Goal: Navigation & Orientation: Find specific page/section

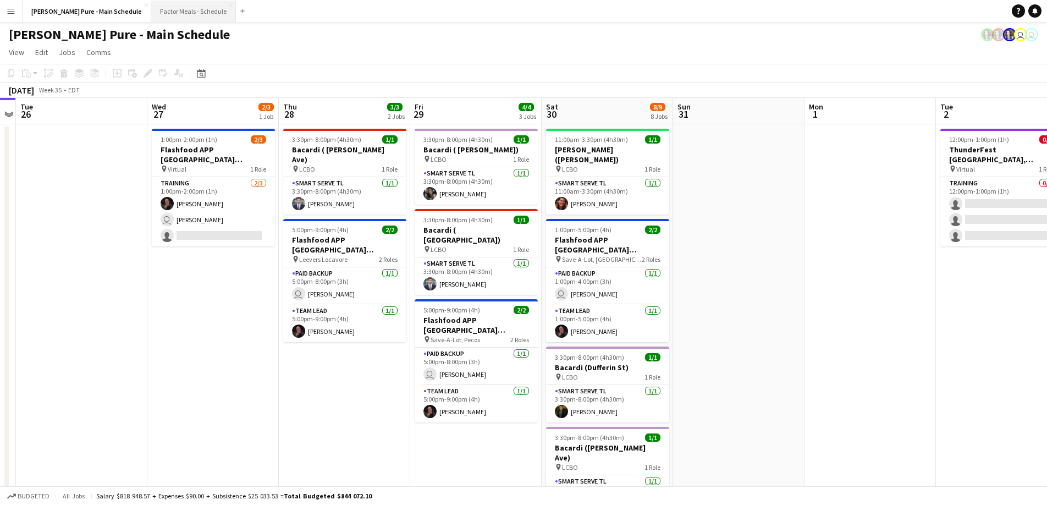
click at [151, 6] on button "Factor Meals - Schedule Close" at bounding box center [193, 11] width 85 height 21
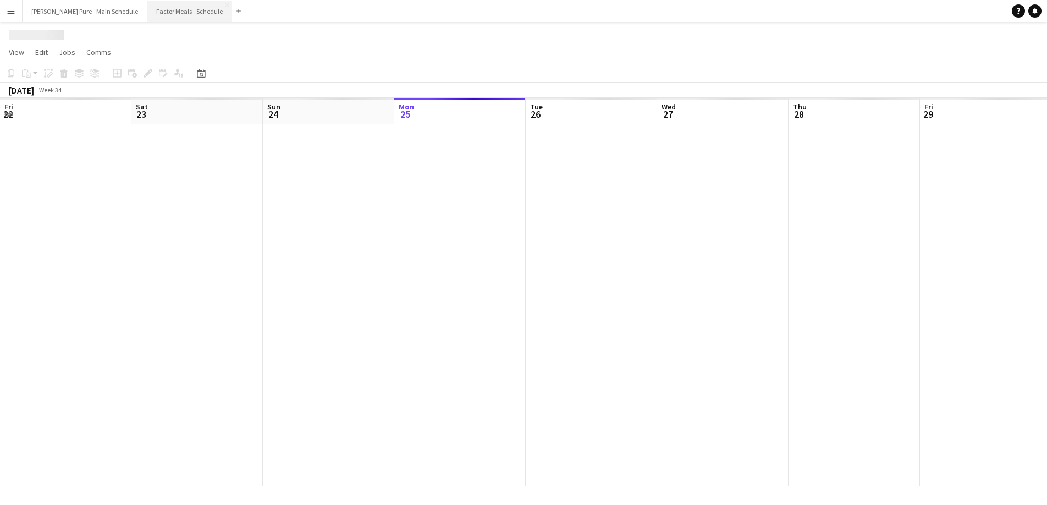
scroll to position [0, 263]
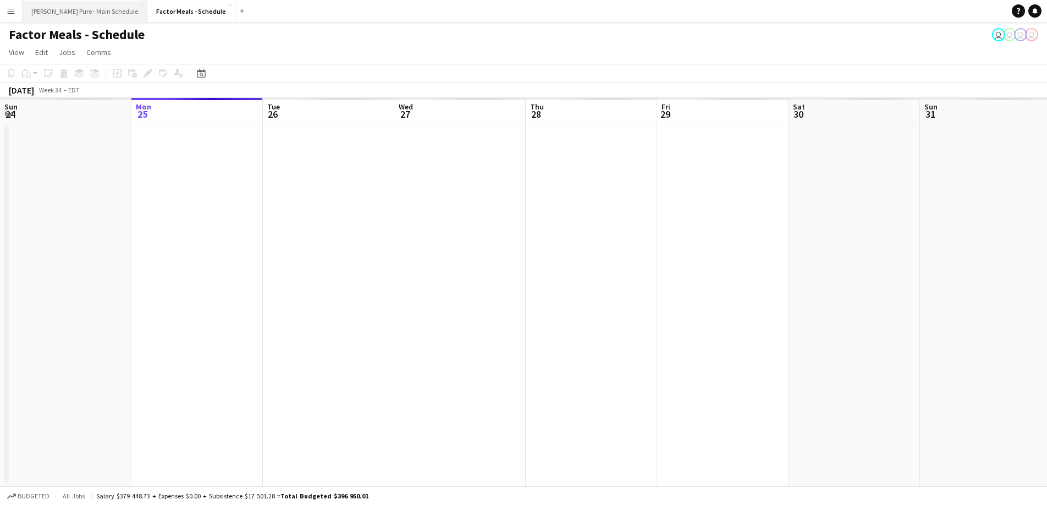
drag, startPoint x: 61, startPoint y: 12, endPoint x: 80, endPoint y: 12, distance: 18.7
click at [61, 12] on button "[PERSON_NAME] Pure - Main Schedule Close" at bounding box center [85, 11] width 125 height 21
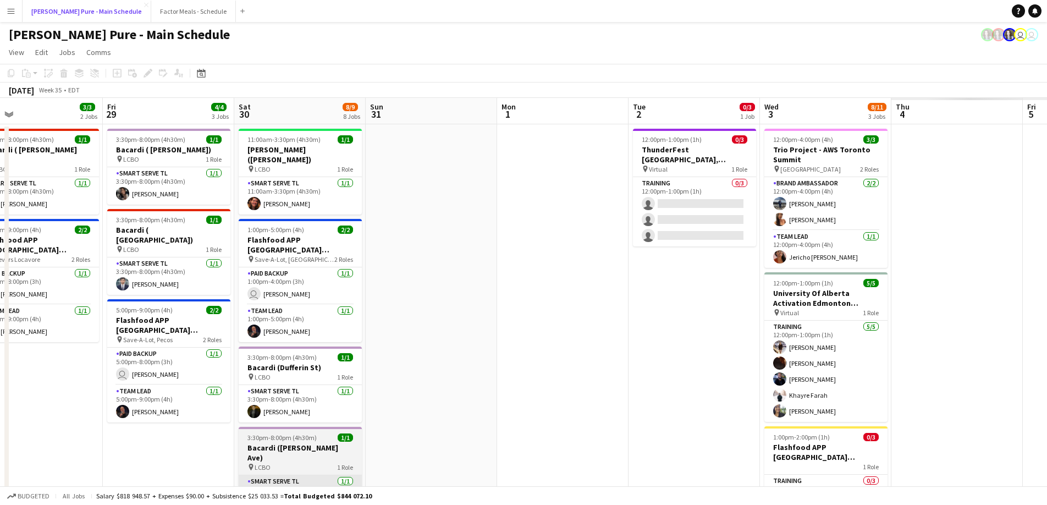
scroll to position [0, 335]
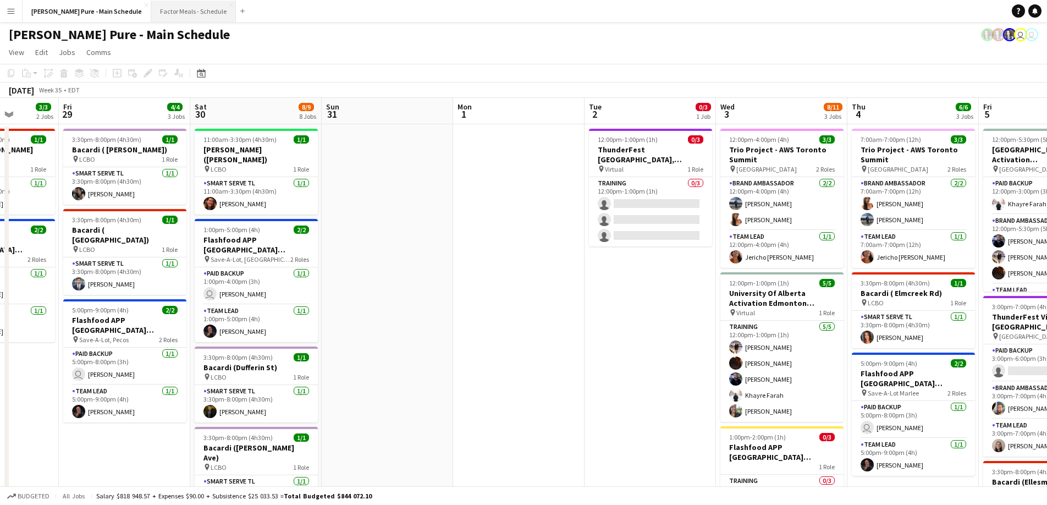
click at [155, 13] on button "Factor Meals - Schedule Close" at bounding box center [193, 11] width 85 height 21
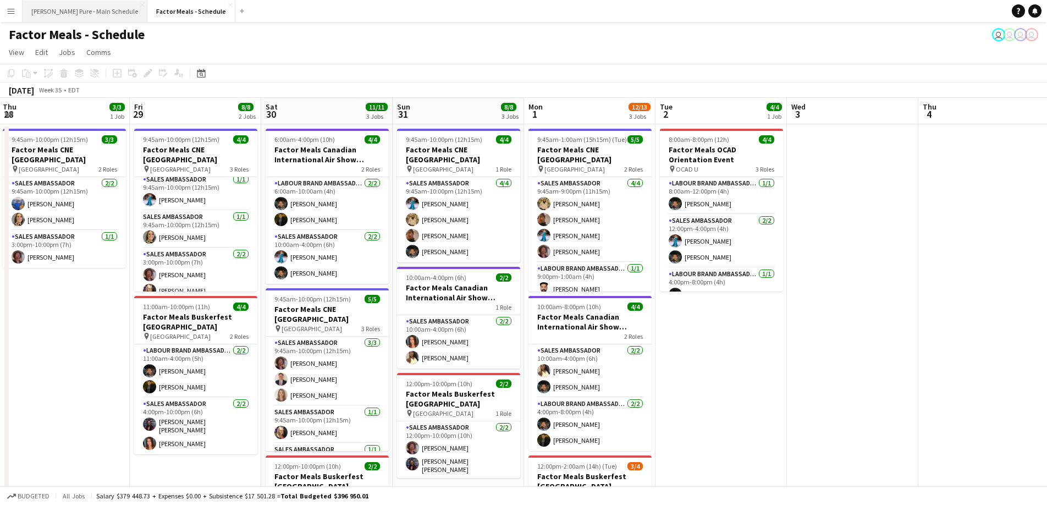
click at [86, 9] on button "[PERSON_NAME] Pure - Main Schedule Close" at bounding box center [85, 11] width 125 height 21
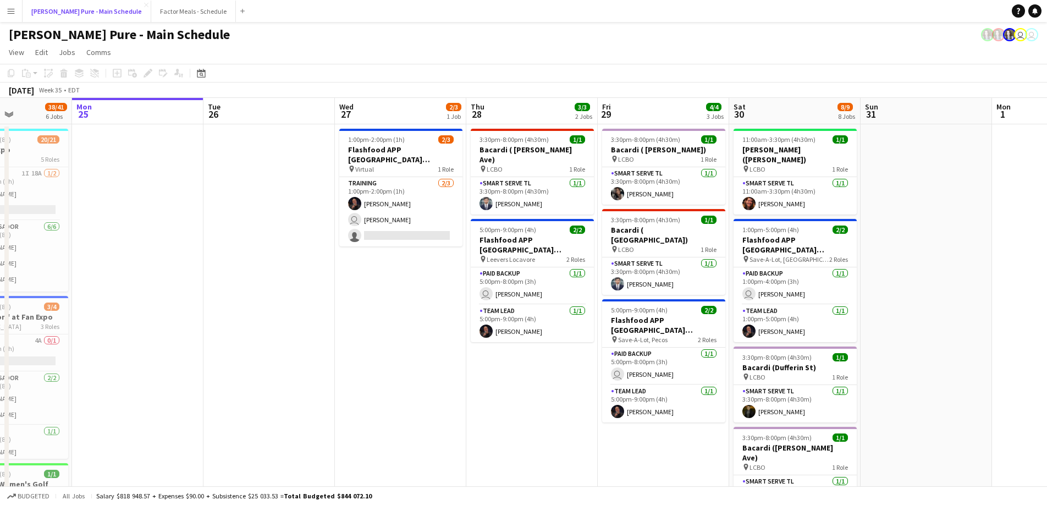
scroll to position [0, 367]
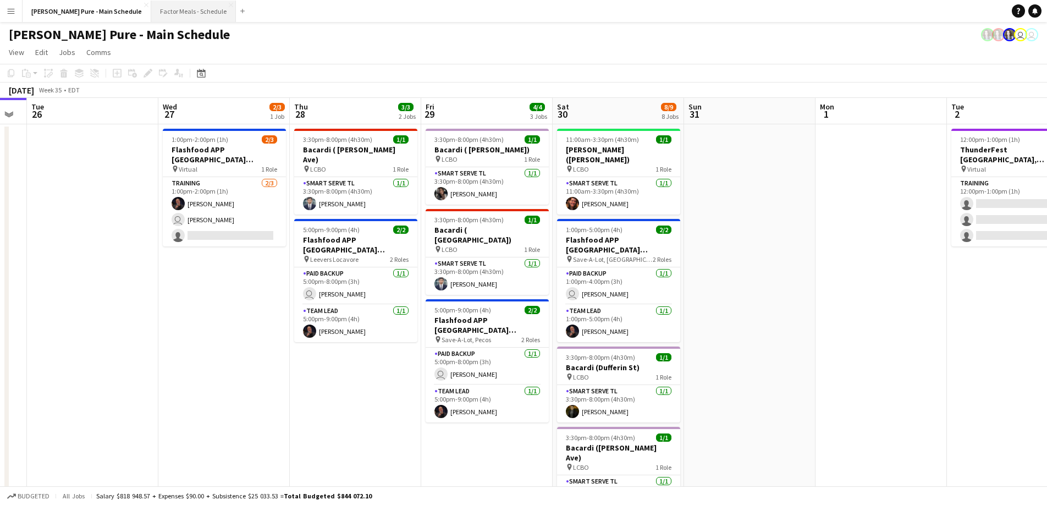
click at [157, 7] on button "Factor Meals - Schedule Close" at bounding box center [193, 11] width 85 height 21
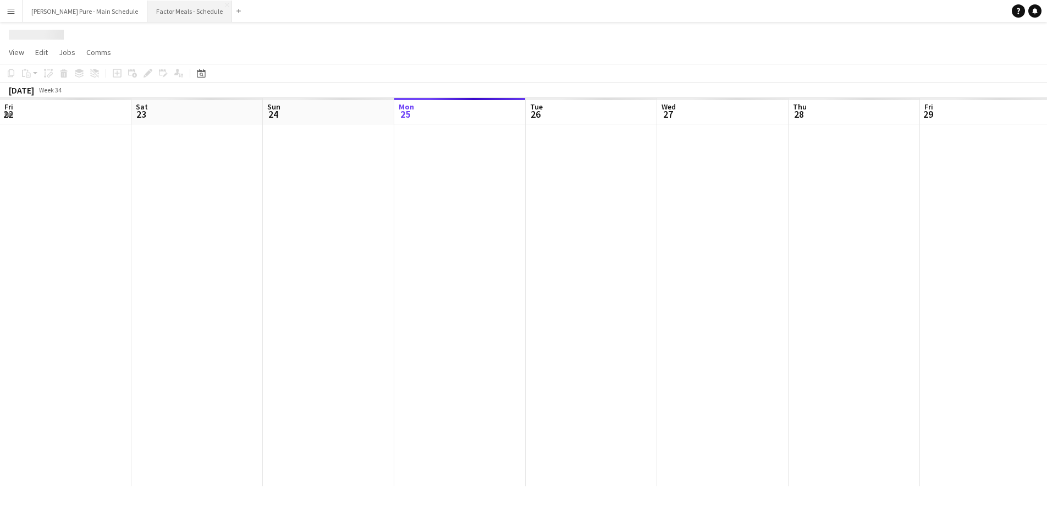
scroll to position [0, 263]
